Goal: Use online tool/utility: Utilize a website feature to perform a specific function

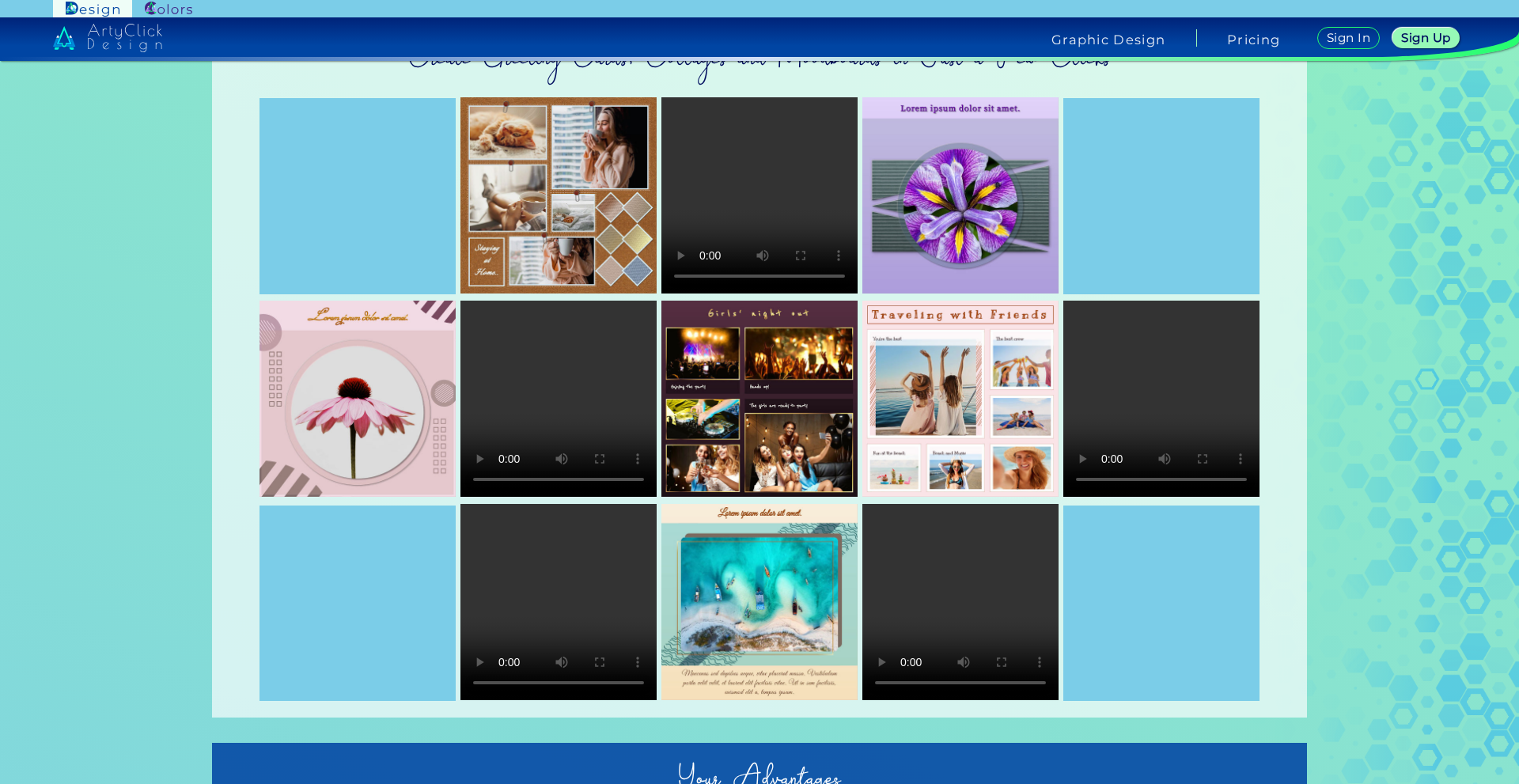
scroll to position [79, 0]
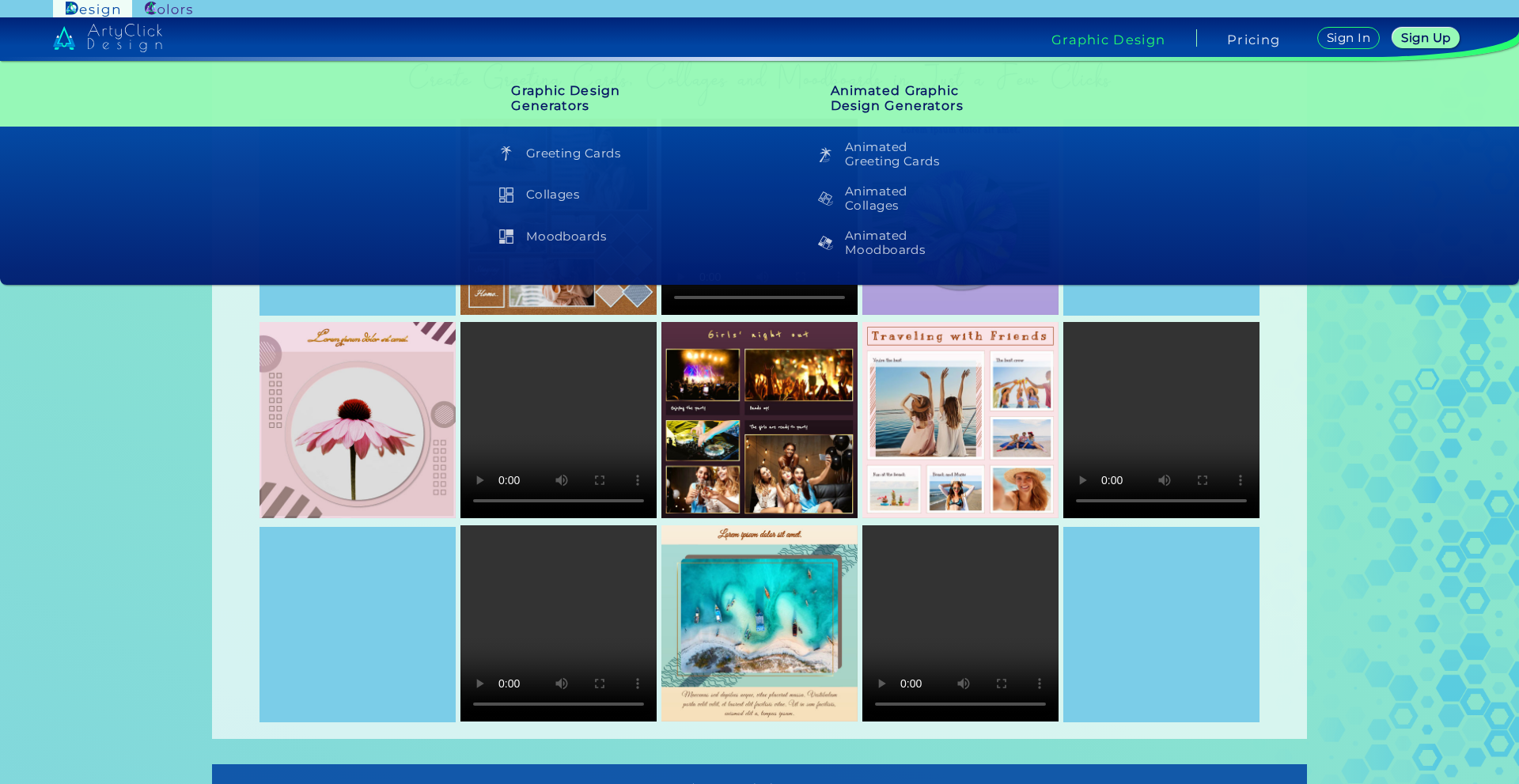
click at [185, 12] on img at bounding box center [168, 9] width 48 height 15
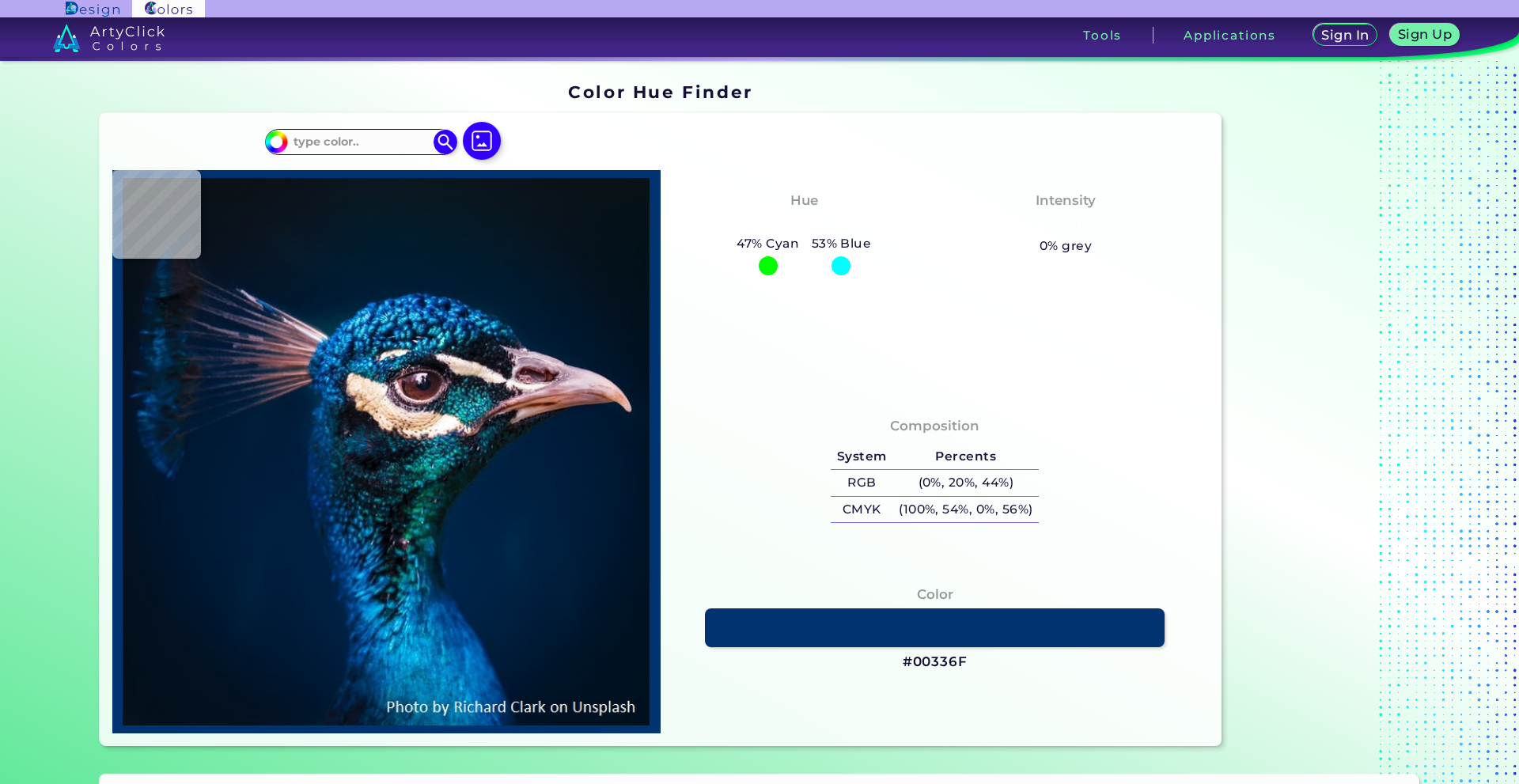
type input "#041119"
type input "#05121b"
type input "#05121B"
type input "#05131e"
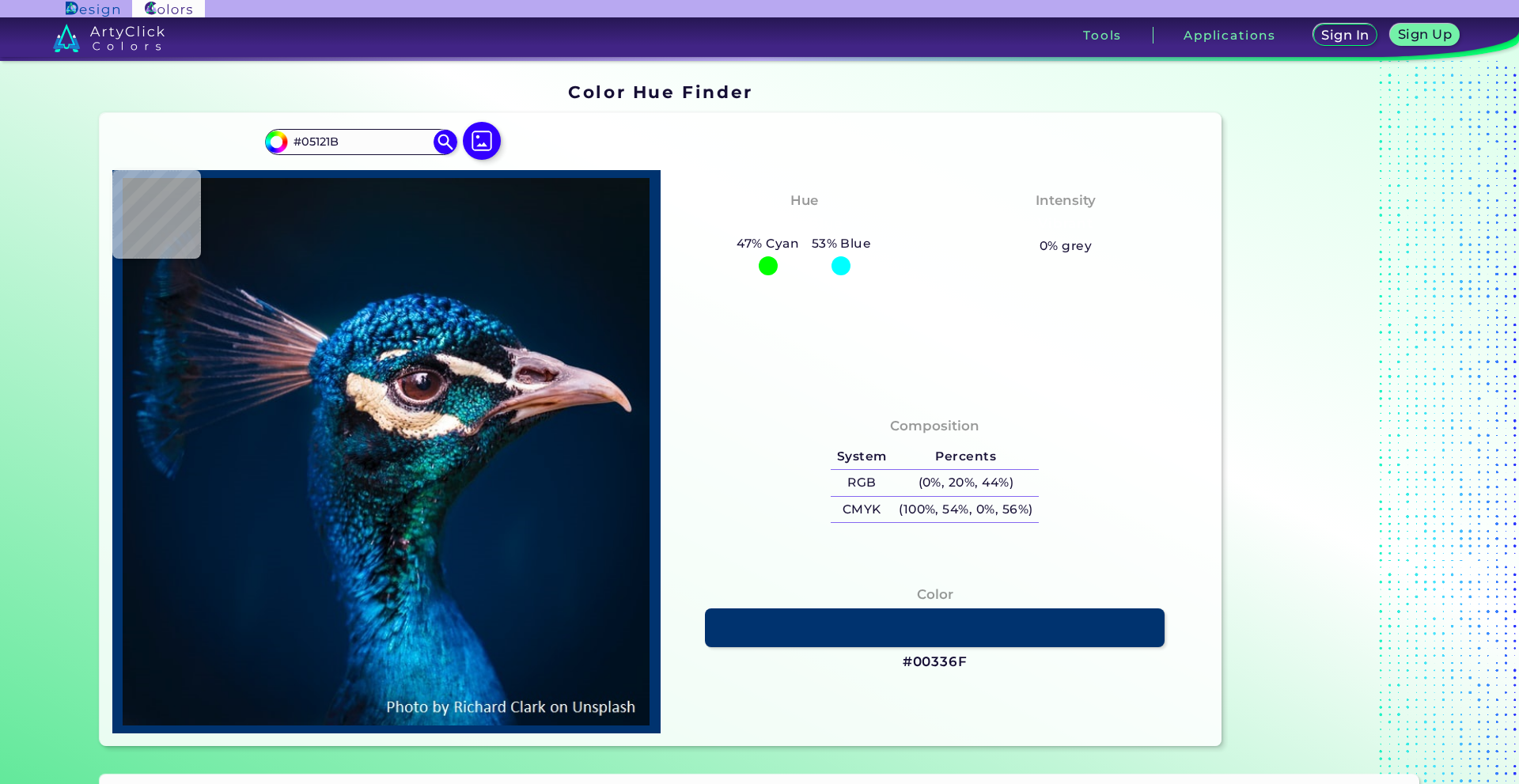
type input "#05131E"
type input "#061721"
type input "#041725"
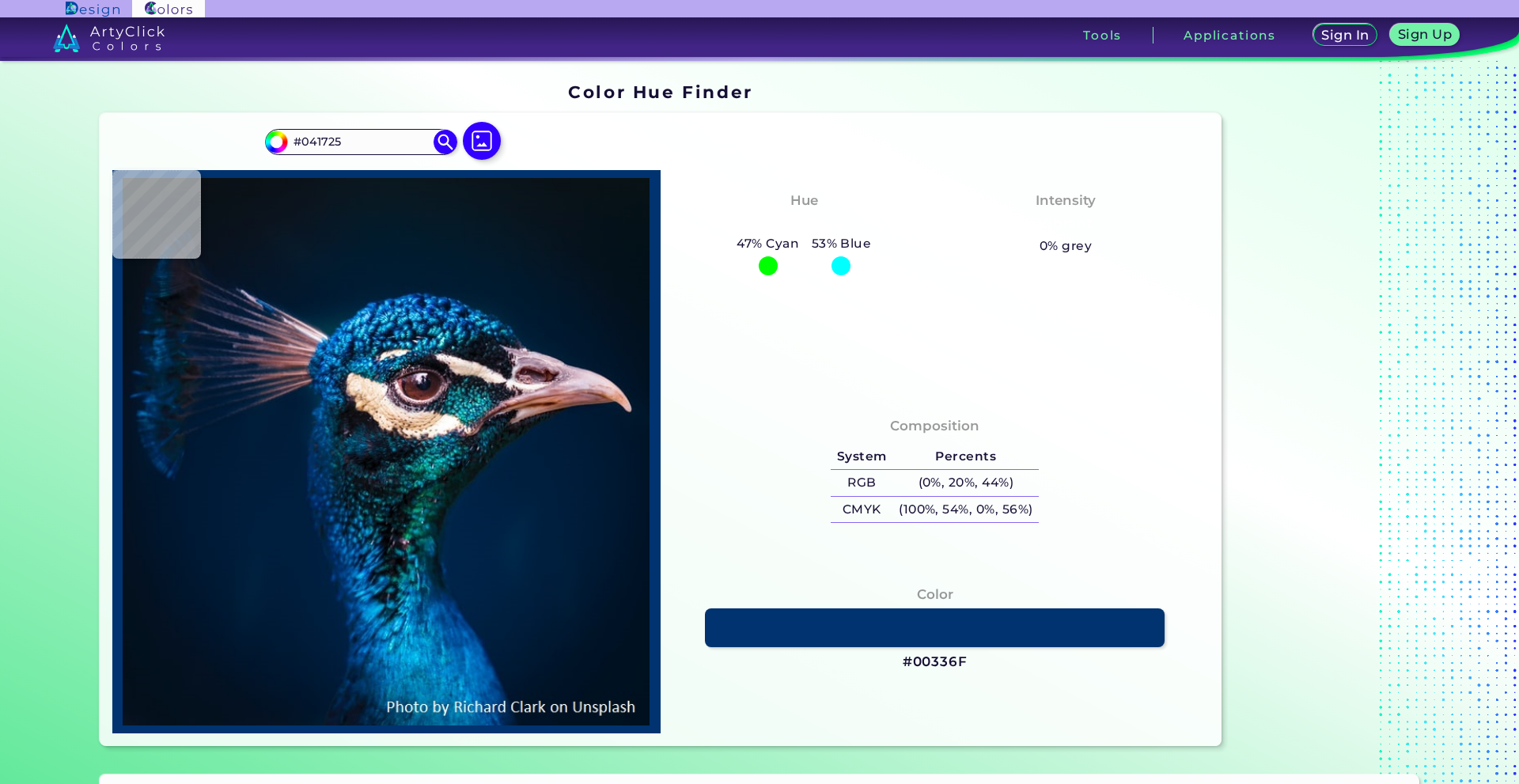
type input "#031828"
type input "#031a2a"
type input "#031A2A"
type input "#031a2c"
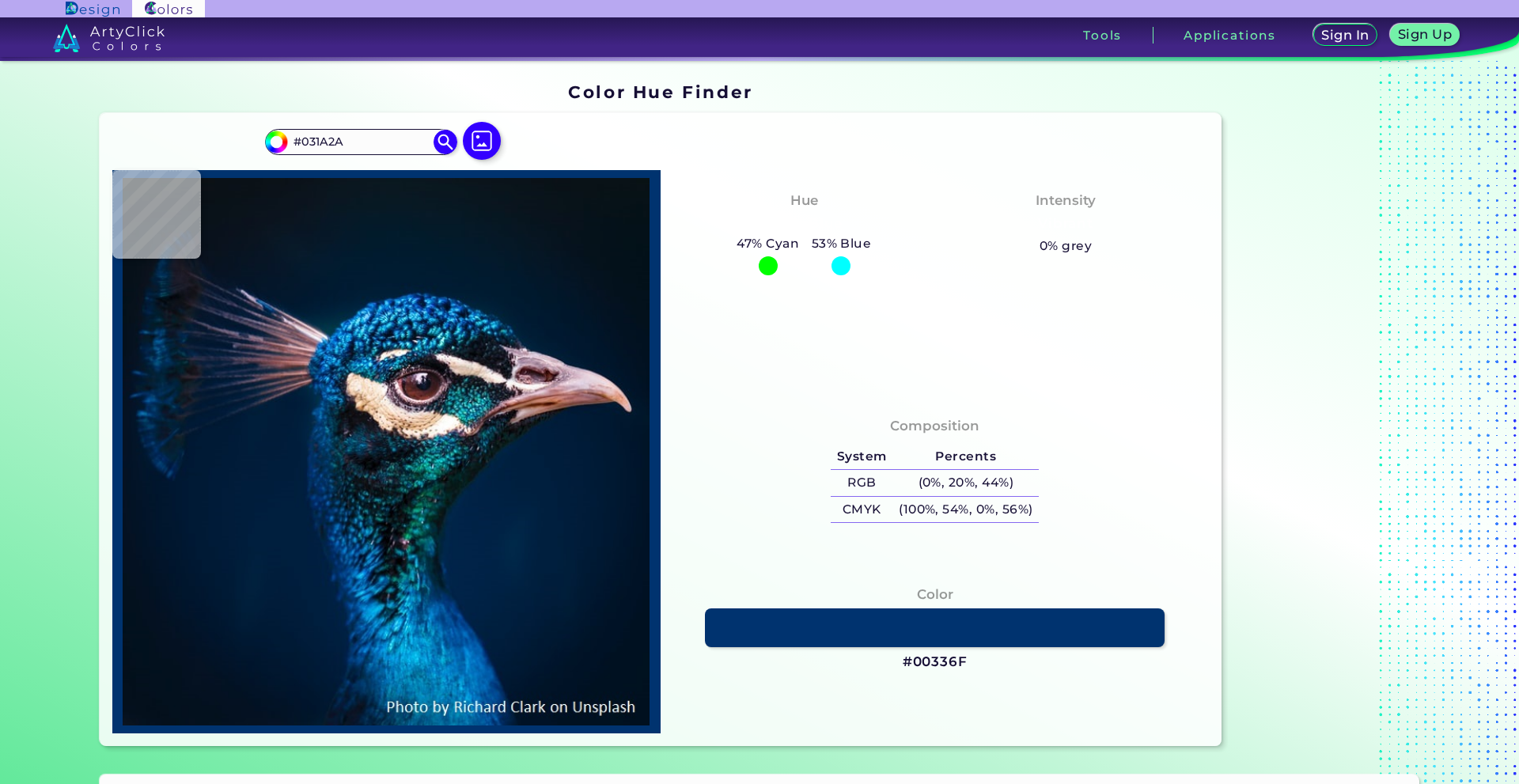
type input "#031A2C"
type input "#001b2c"
type input "#001B2C"
type input "#001b2e"
type input "#001B2E"
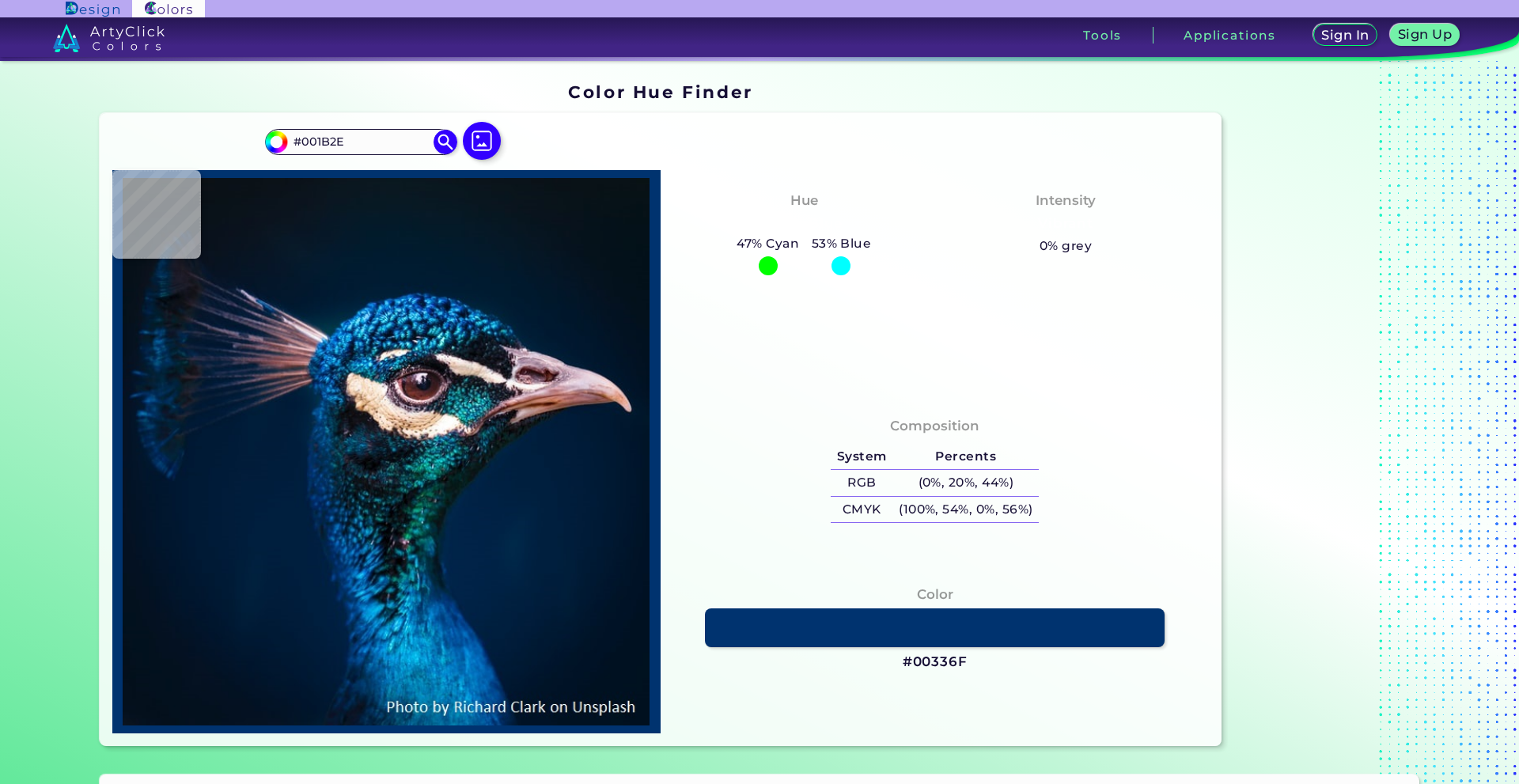
type input "#001b30"
type input "#001B30"
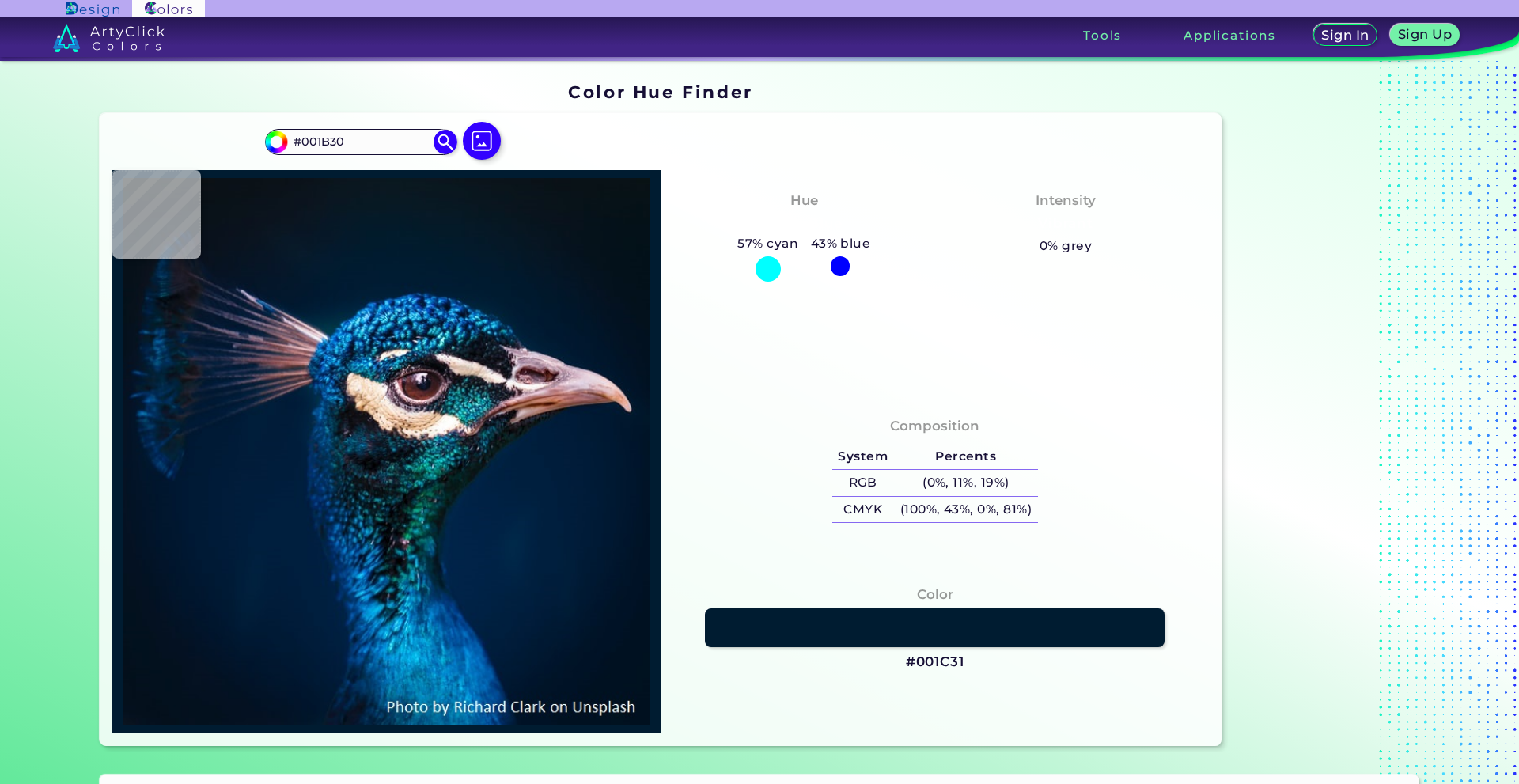
type input "#001c31"
type input "#001C31"
type input "#011c31"
type input "#011C31"
type input "#011b32"
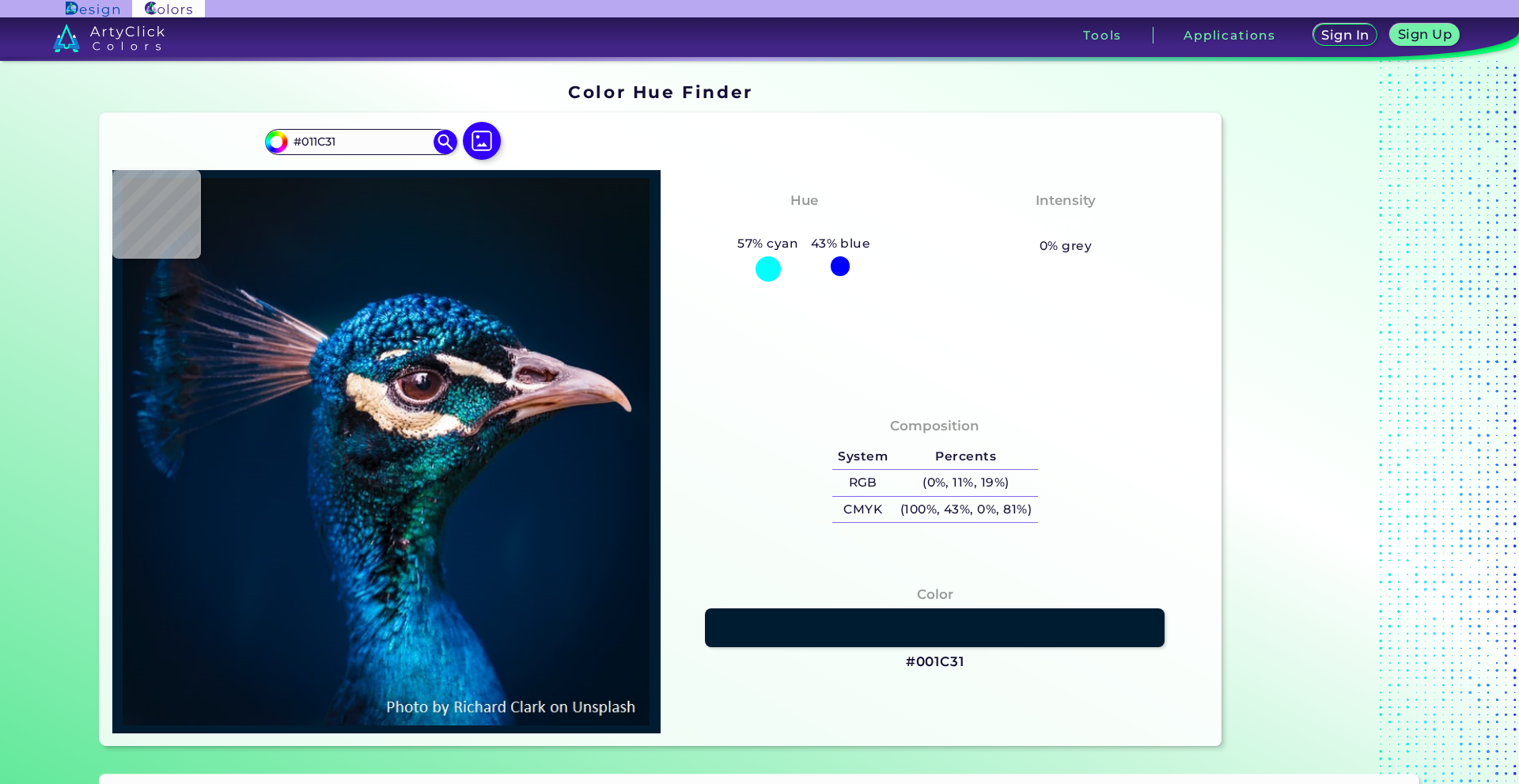
type input "#011B32"
type input "#001a31"
type input "#001A31"
type input "#011a2e"
type input "#011A2E"
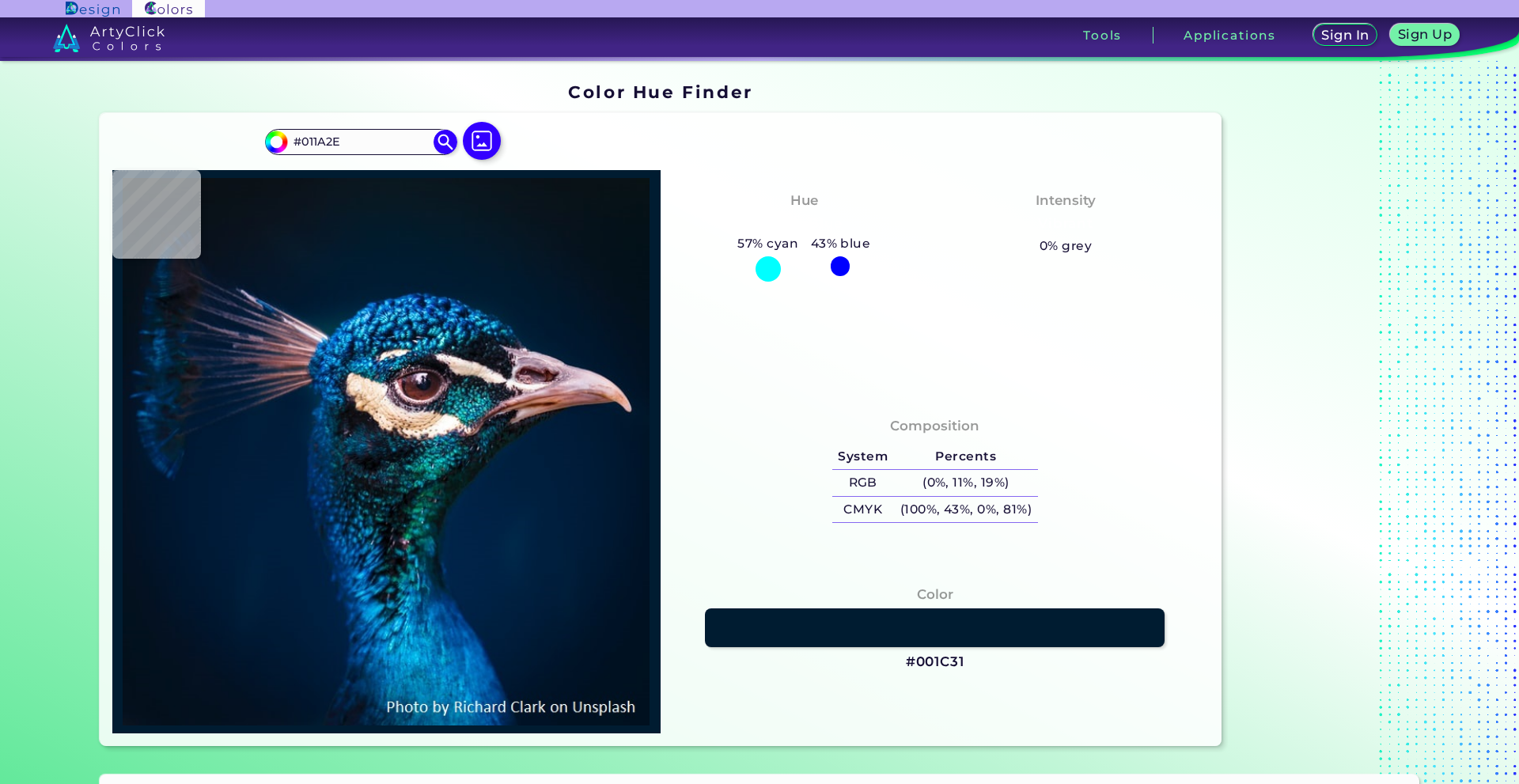
type input "#03192e"
type input "#03192E"
type input "#05172b"
type input "#05172B"
type input "#04162a"
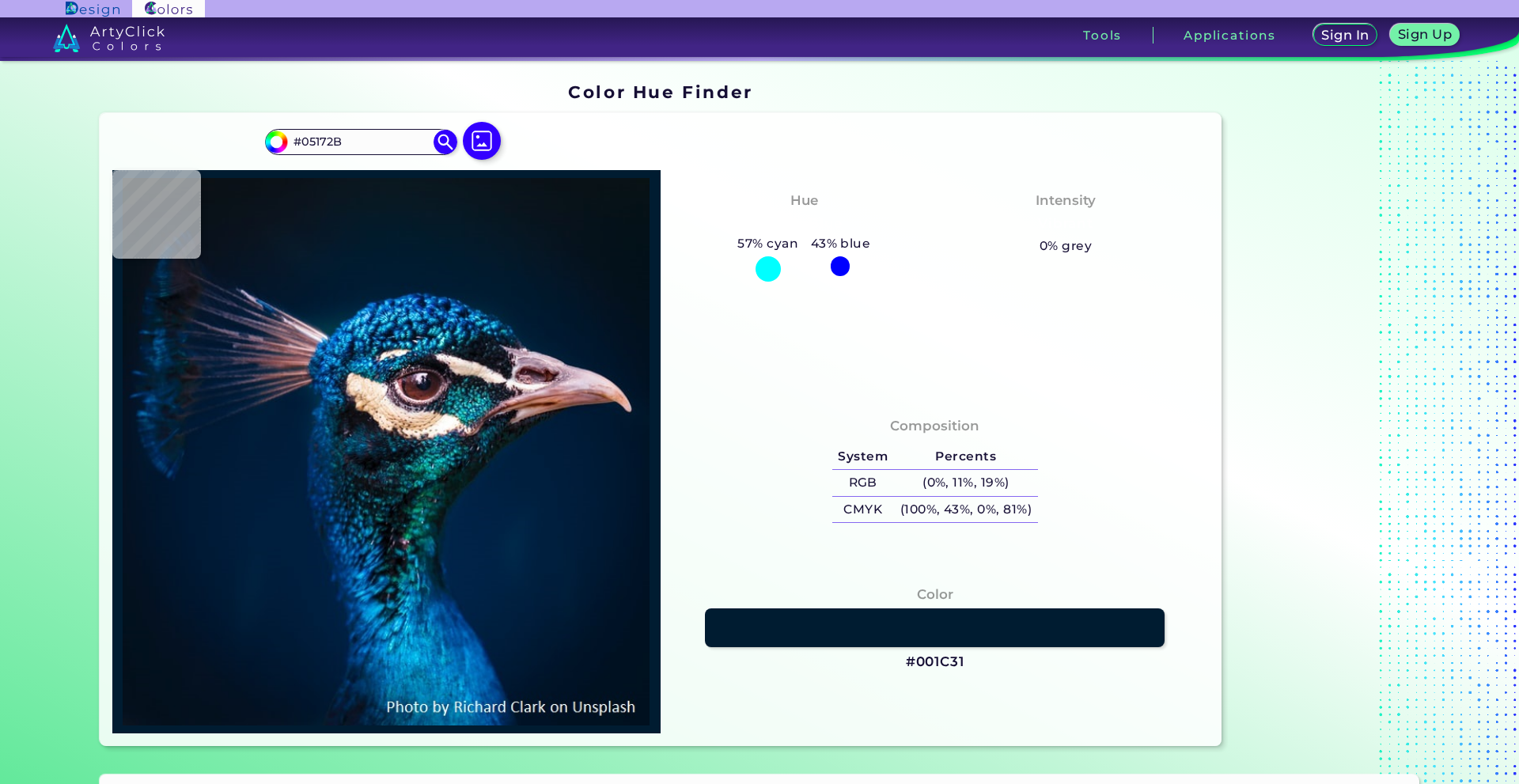
type input "#04162A"
type input "#041728"
type input "#07162e"
type input "#07162E"
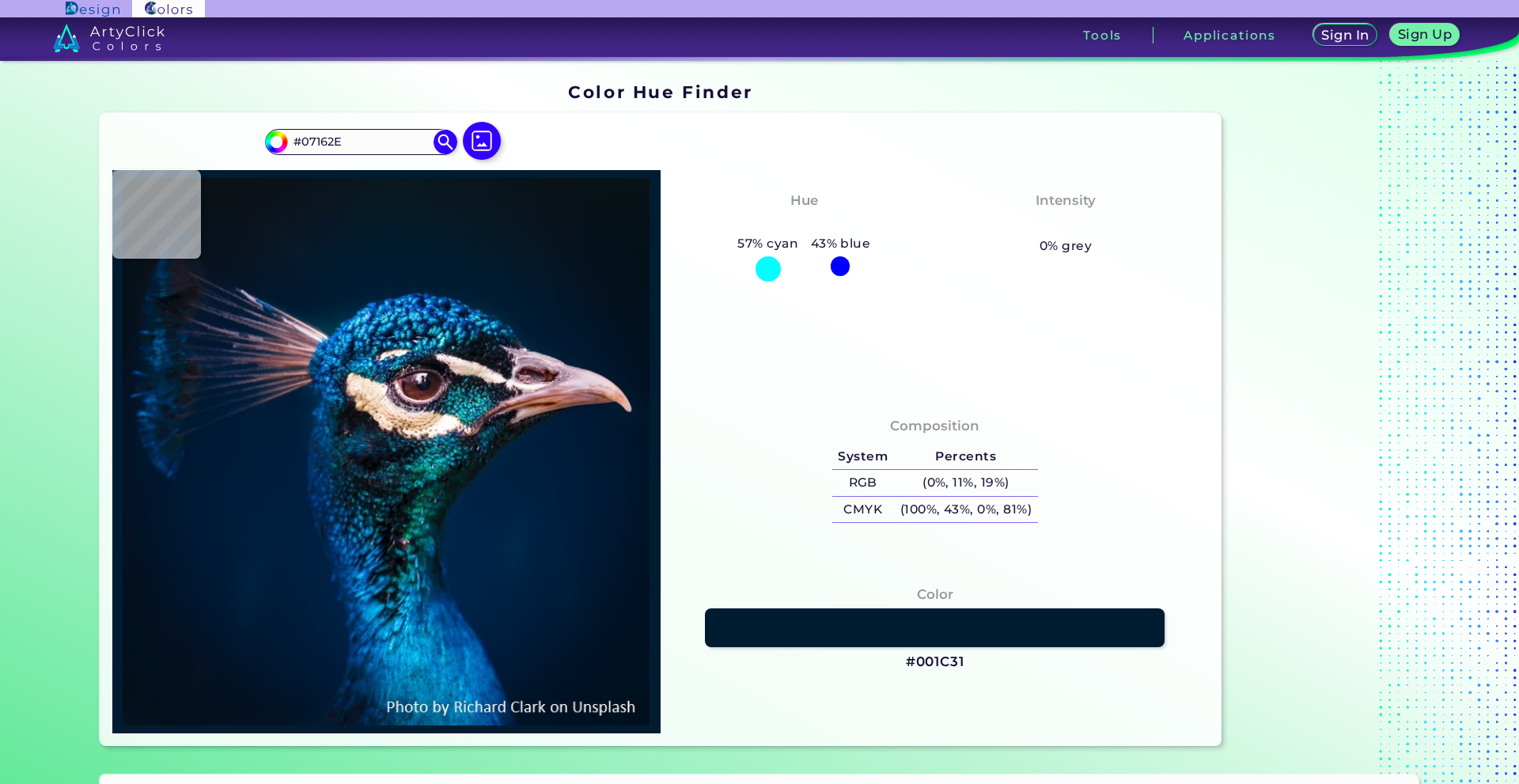
type input "#041931"
type input "#031830"
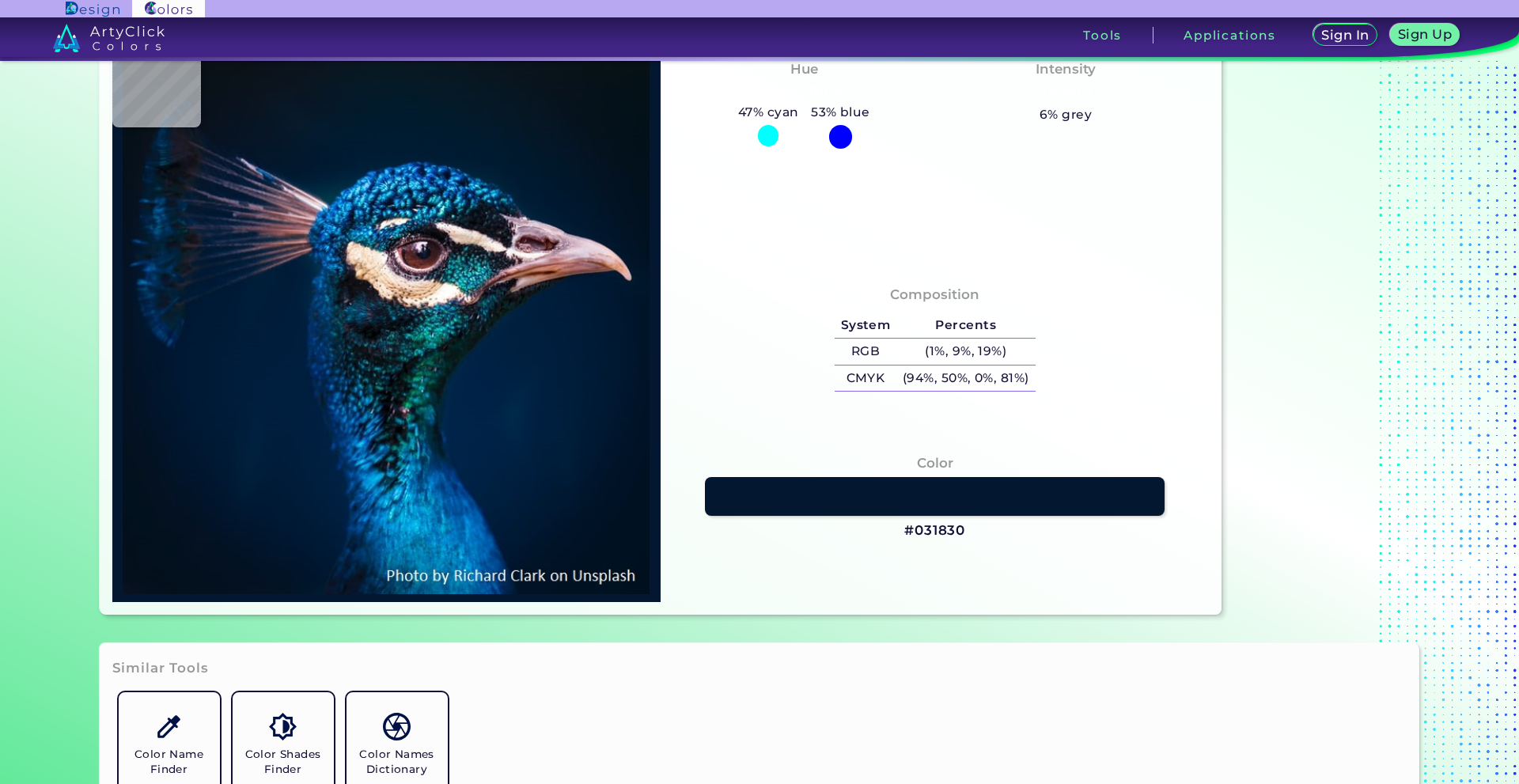
type input "#001d3b"
type input "#001D3B"
type input "#001b36"
type input "#001B36"
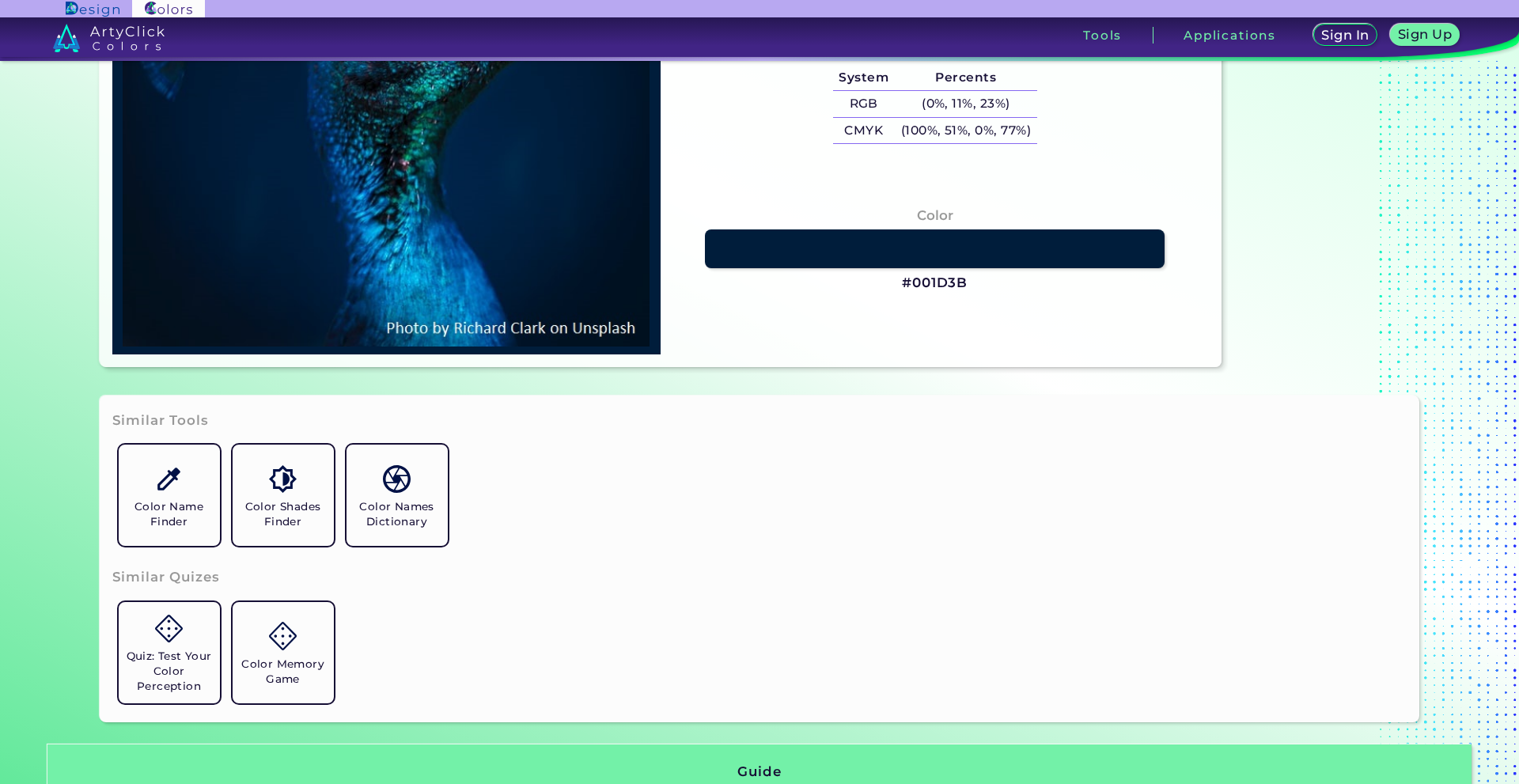
type input "#021327"
type input "#01162b"
type input "#01162B"
type input "#001832"
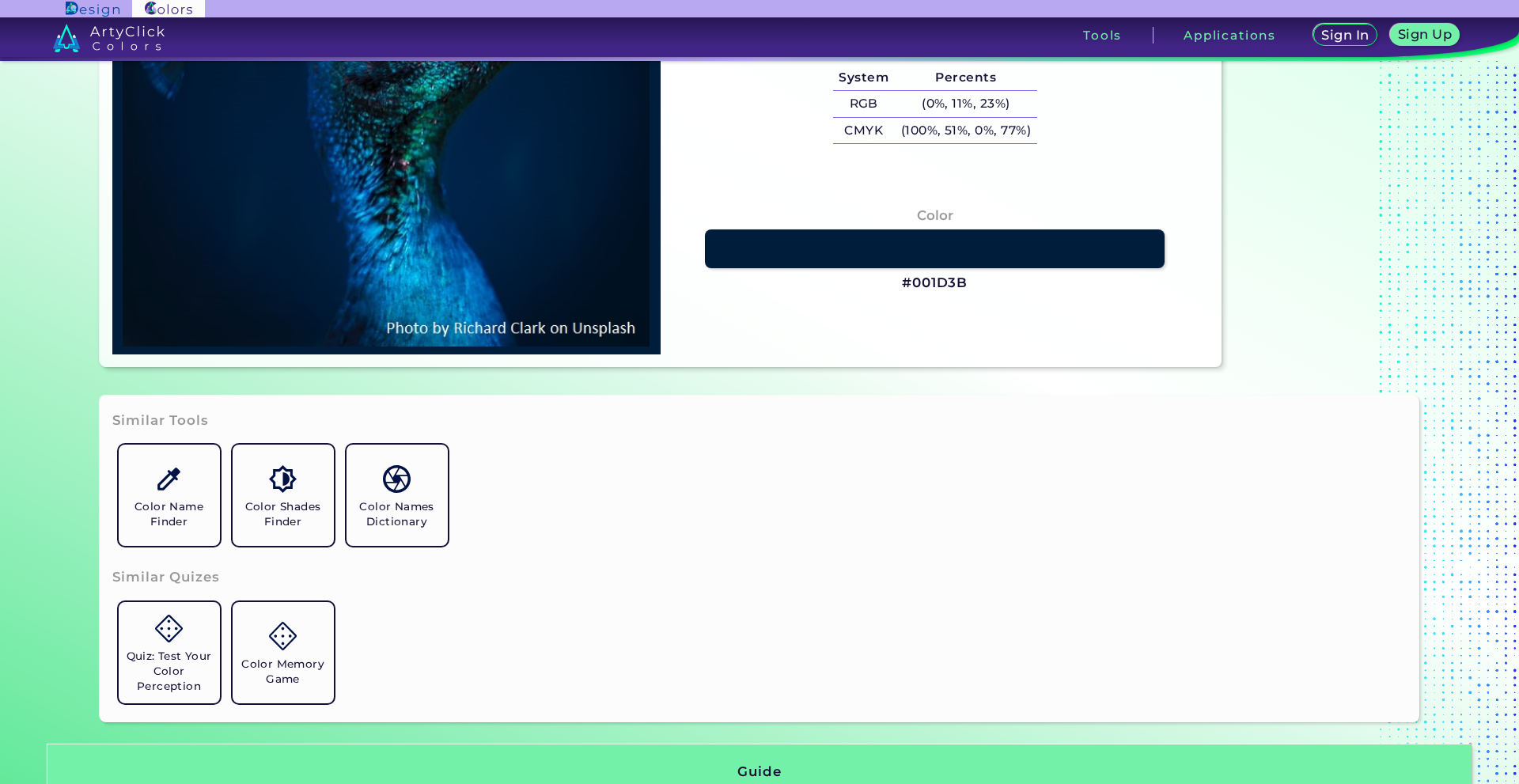
type input "#001832"
type input "#011a38"
type input "#011A38"
type input "#002144"
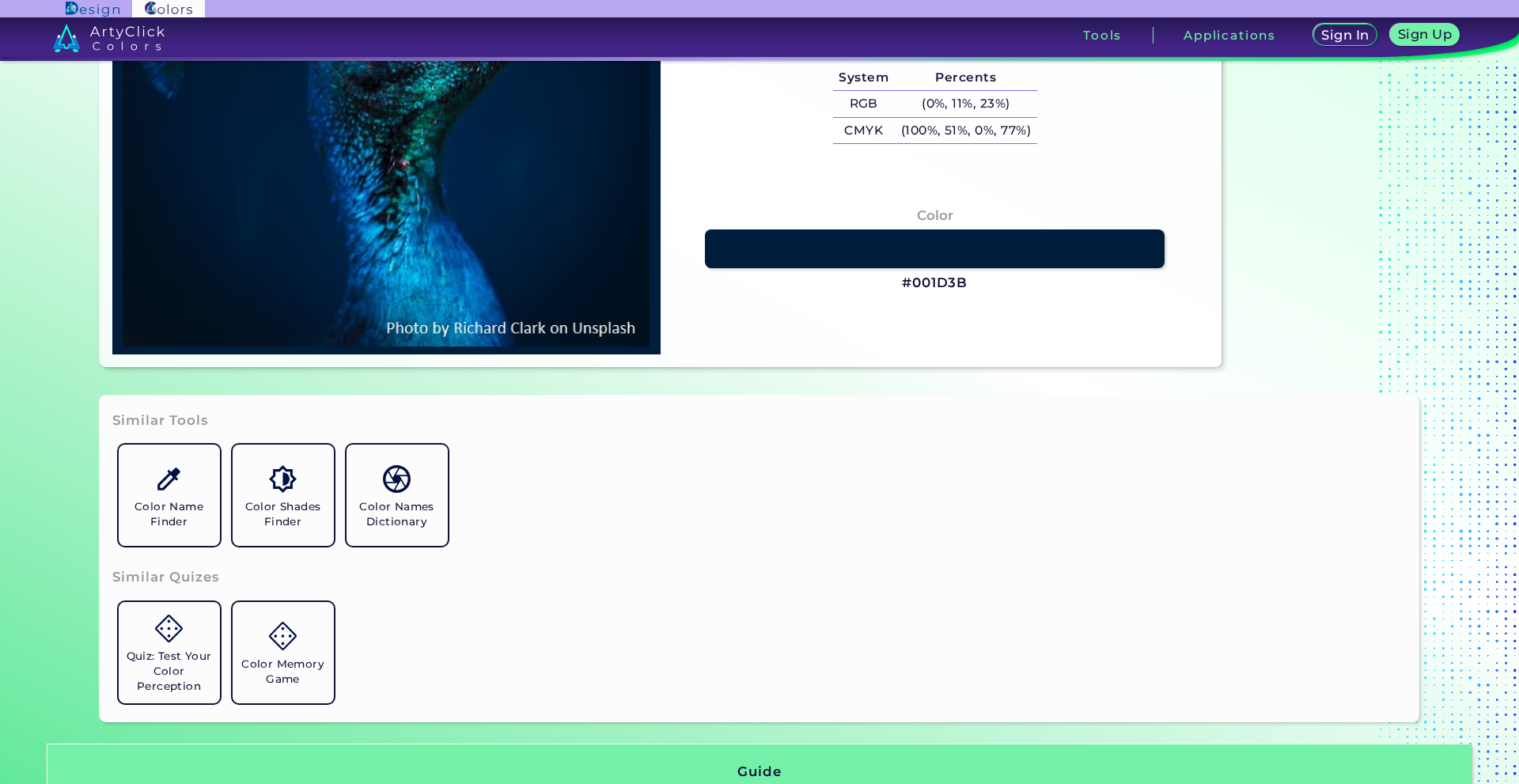
type input "#00203f"
type input "#00203F"
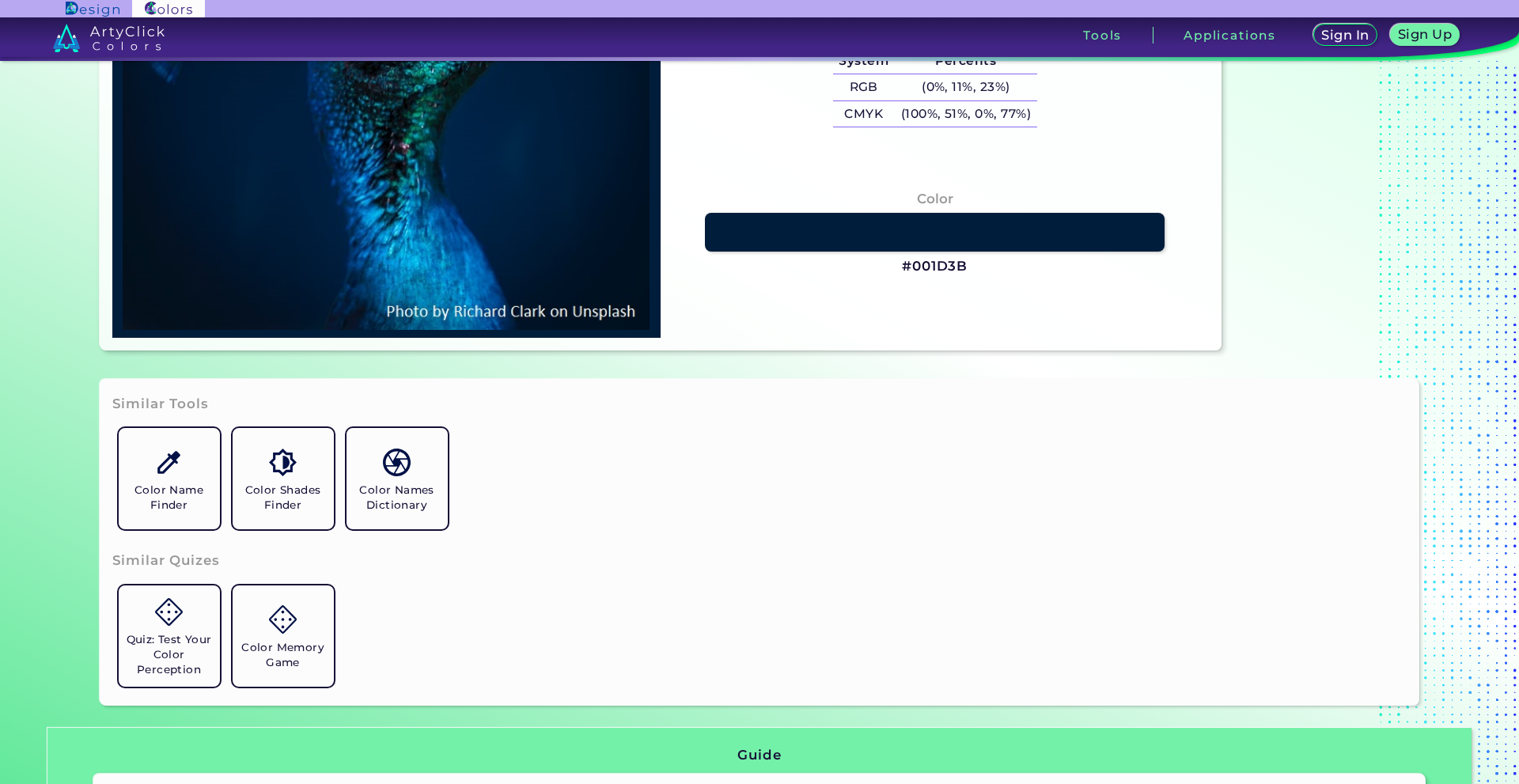
type input "#00172f"
type input "#00172F"
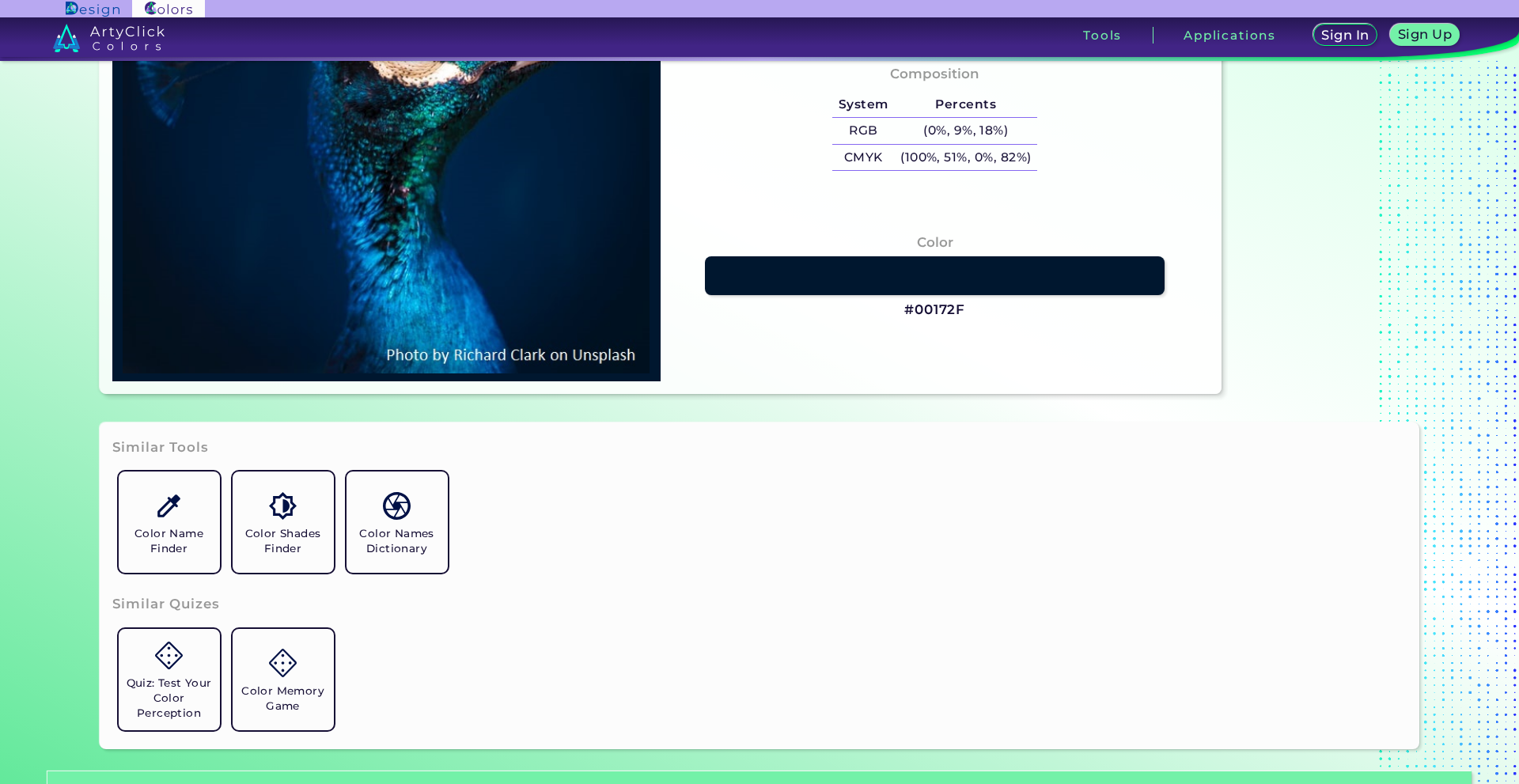
scroll to position [79, 0]
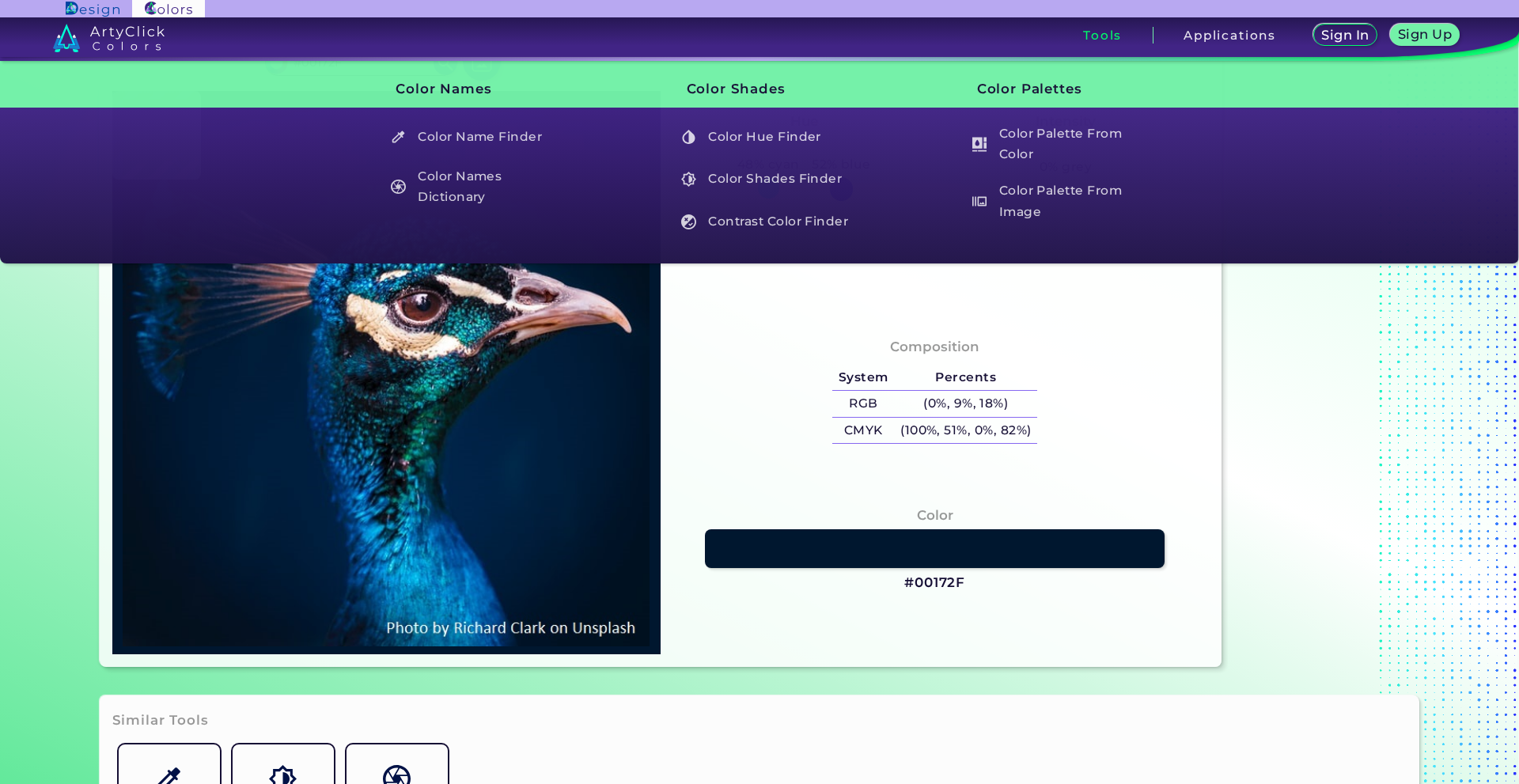
click at [1127, 32] on div "Tools" at bounding box center [1103, 35] width 101 height 16
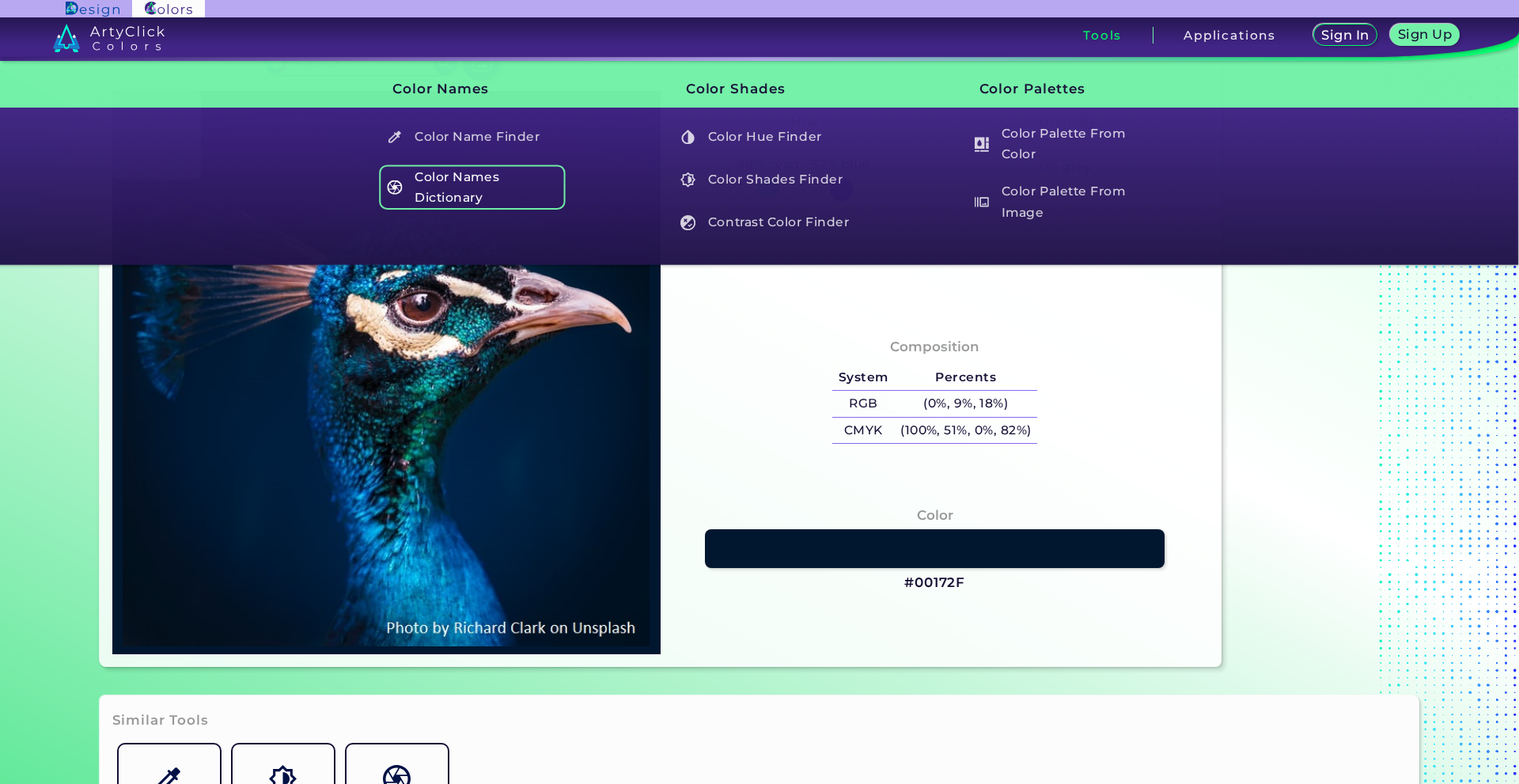
click at [436, 185] on h5 "Color Names Dictionary" at bounding box center [472, 186] width 186 height 45
